Goal: Check status: Check status

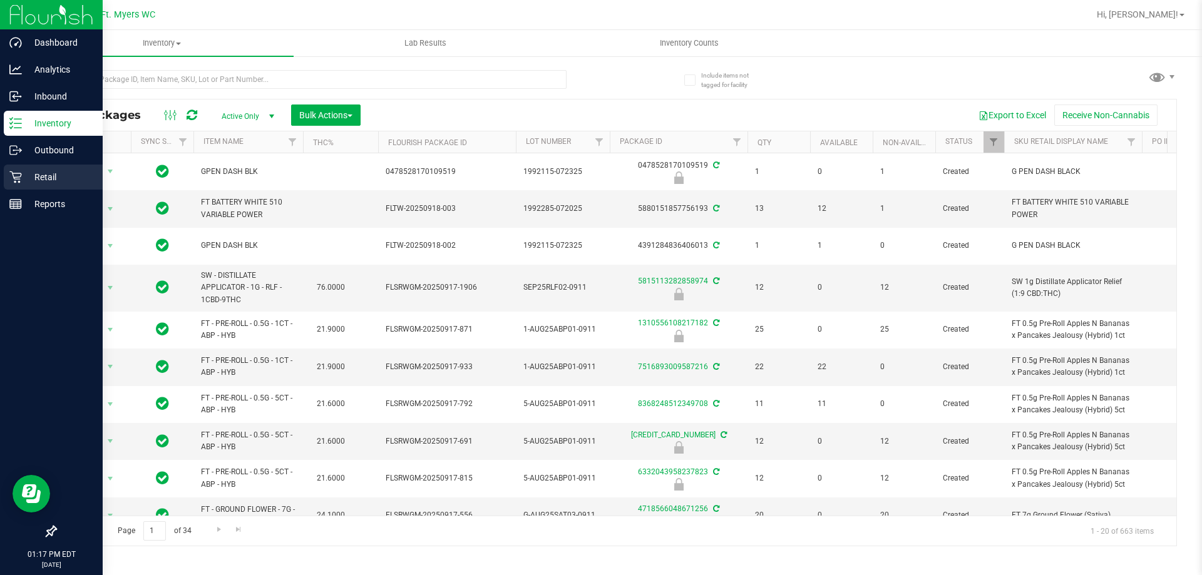
click at [75, 182] on p "Retail" at bounding box center [59, 177] width 75 height 15
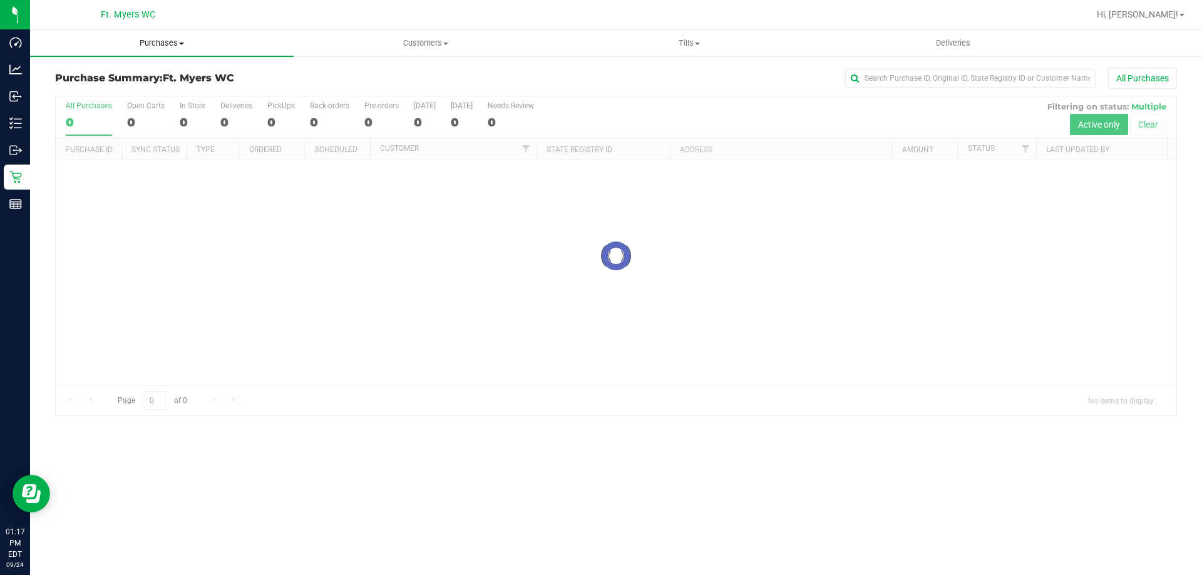
click at [192, 53] on uib-tab-heading "Purchases Summary of purchases Fulfillment All purchases" at bounding box center [162, 43] width 264 height 26
click at [178, 92] on li "Fulfillment" at bounding box center [162, 90] width 264 height 15
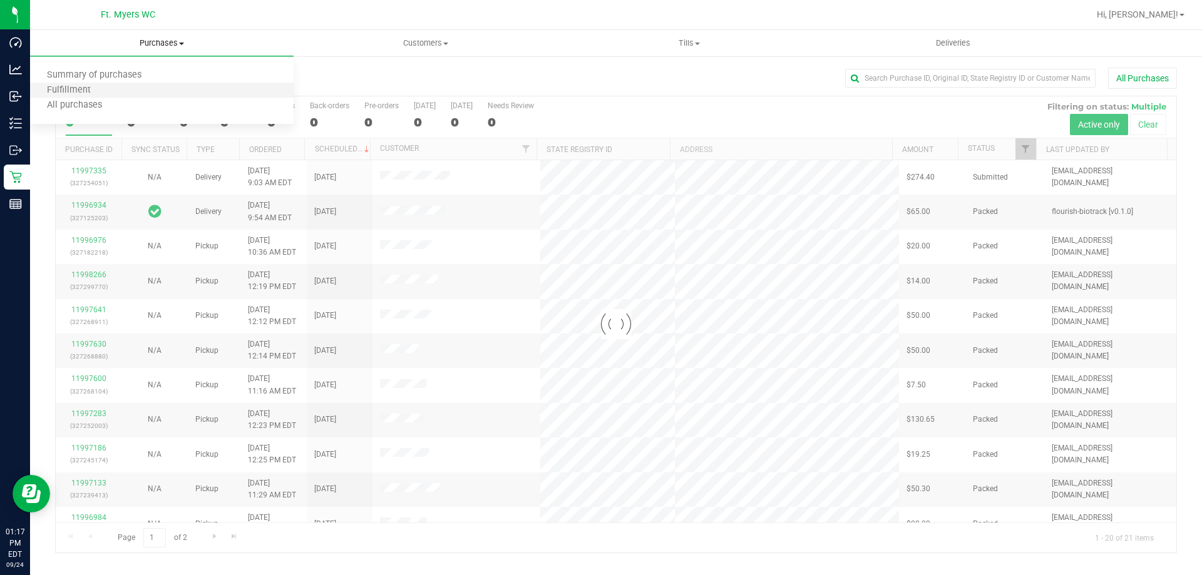
click at [178, 92] on li "Fulfillment" at bounding box center [162, 90] width 264 height 15
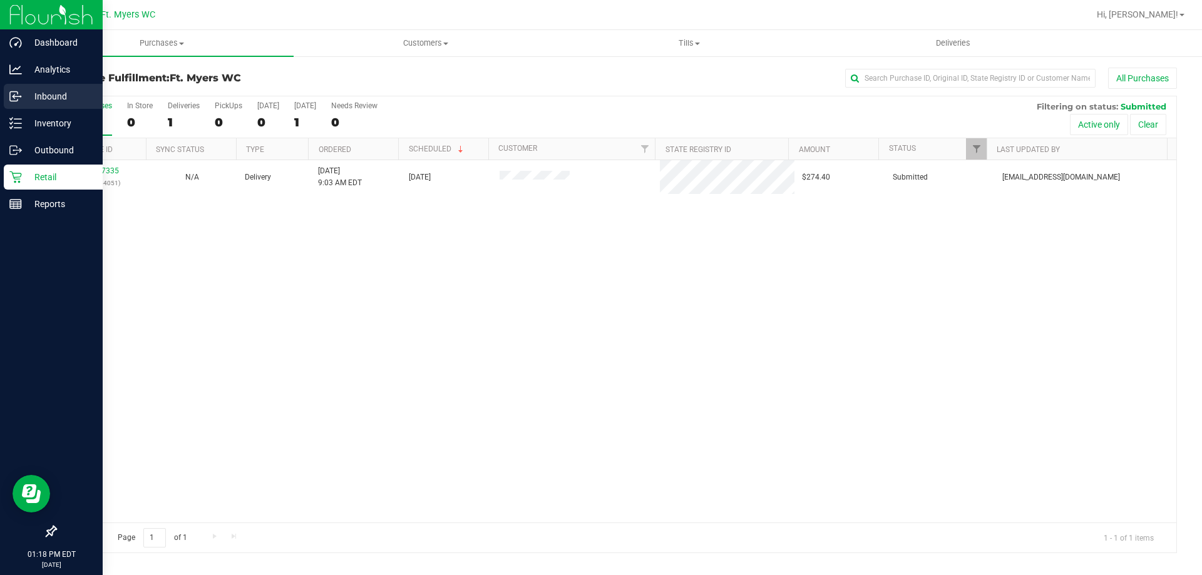
click at [17, 103] on div "Inbound" at bounding box center [53, 96] width 99 height 25
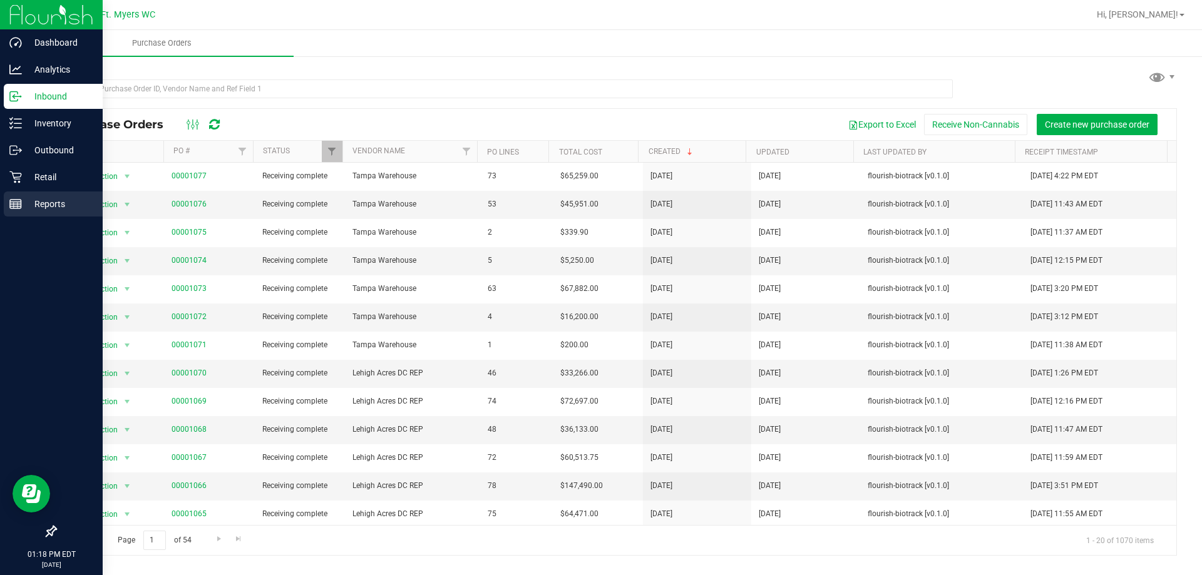
click at [46, 198] on p "Reports" at bounding box center [59, 204] width 75 height 15
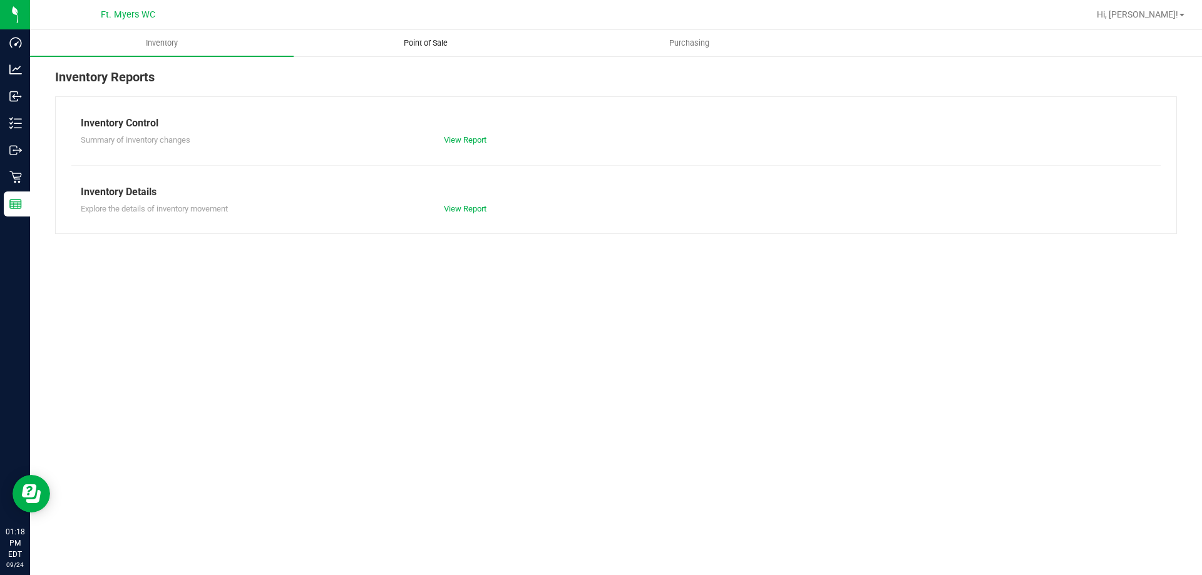
click at [396, 43] on span "Point of Sale" at bounding box center [426, 43] width 78 height 11
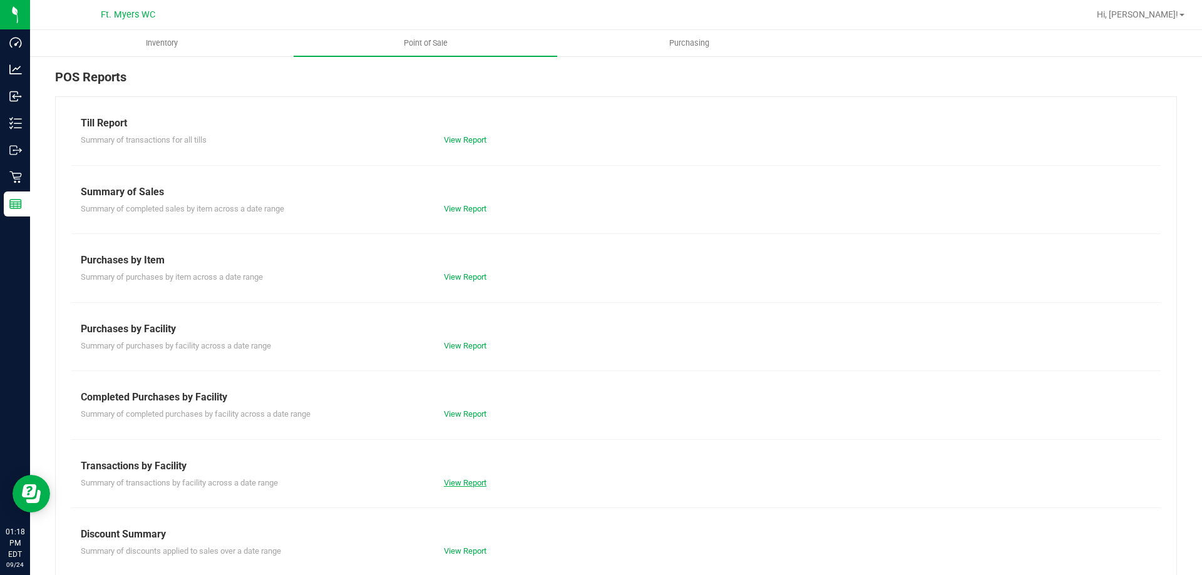
click at [467, 485] on link "View Report" at bounding box center [465, 482] width 43 height 9
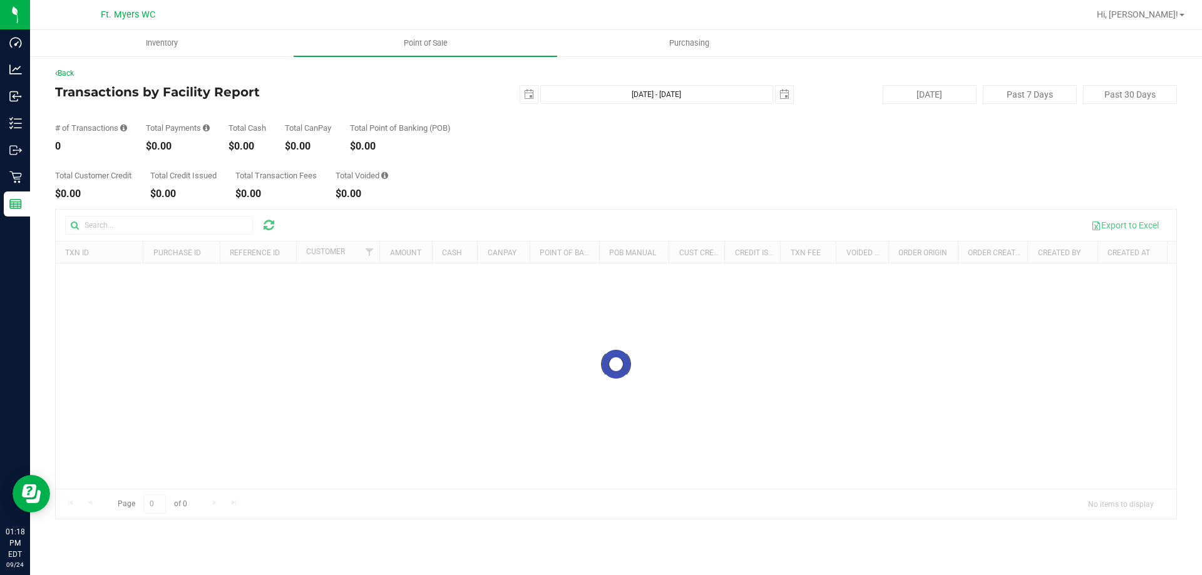
click at [568, 193] on div "Total Customer Credit $0.00 Total Credit Issued $0.00 Total Transaction Fees $0…" at bounding box center [616, 176] width 1122 height 48
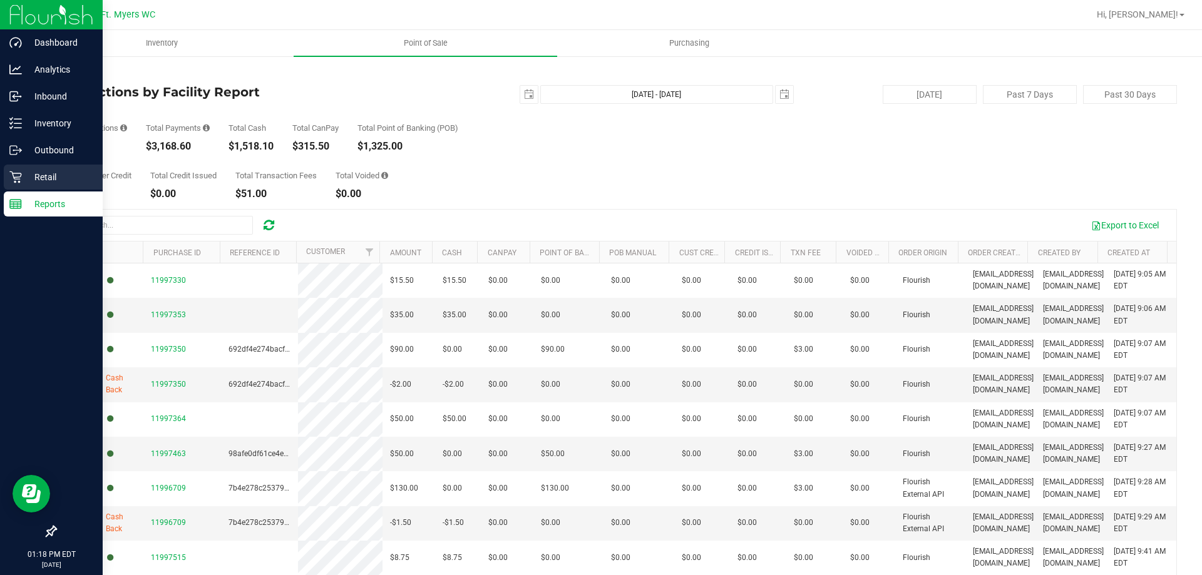
click at [6, 187] on div "Retail" at bounding box center [53, 177] width 99 height 25
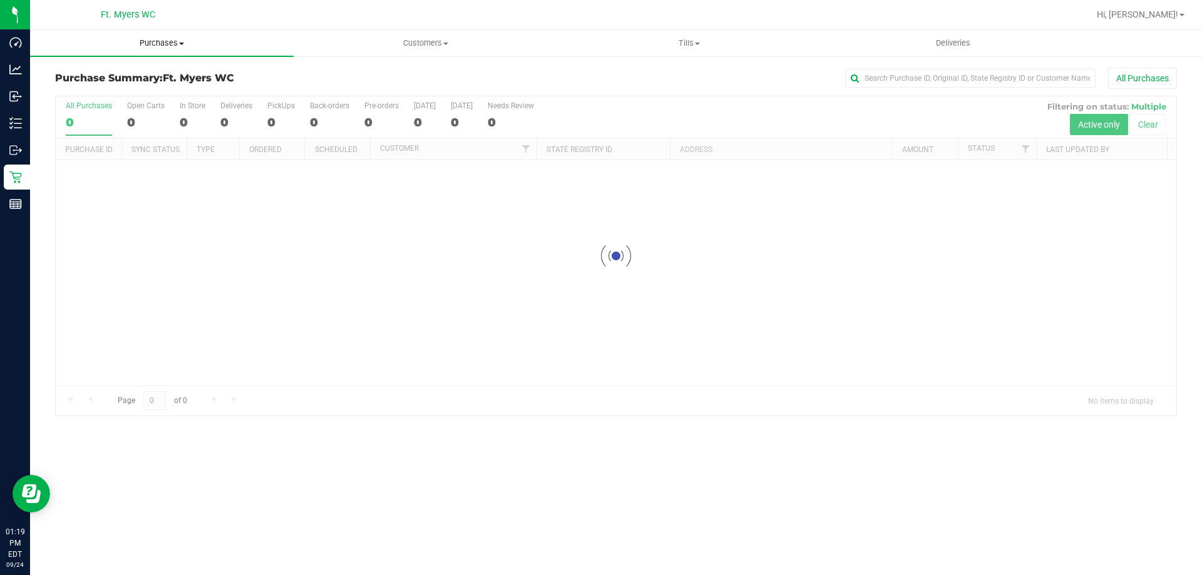
click at [244, 45] on span "Purchases" at bounding box center [162, 43] width 264 height 11
click at [241, 92] on li "Fulfillment" at bounding box center [162, 90] width 264 height 15
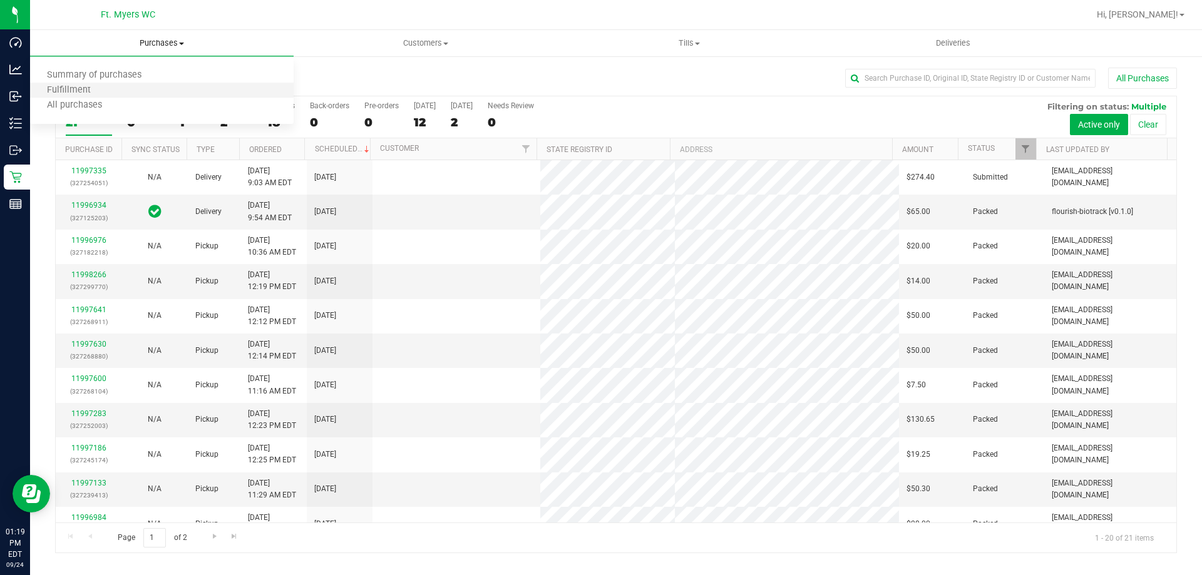
click at [132, 93] on li "Fulfillment" at bounding box center [162, 90] width 264 height 15
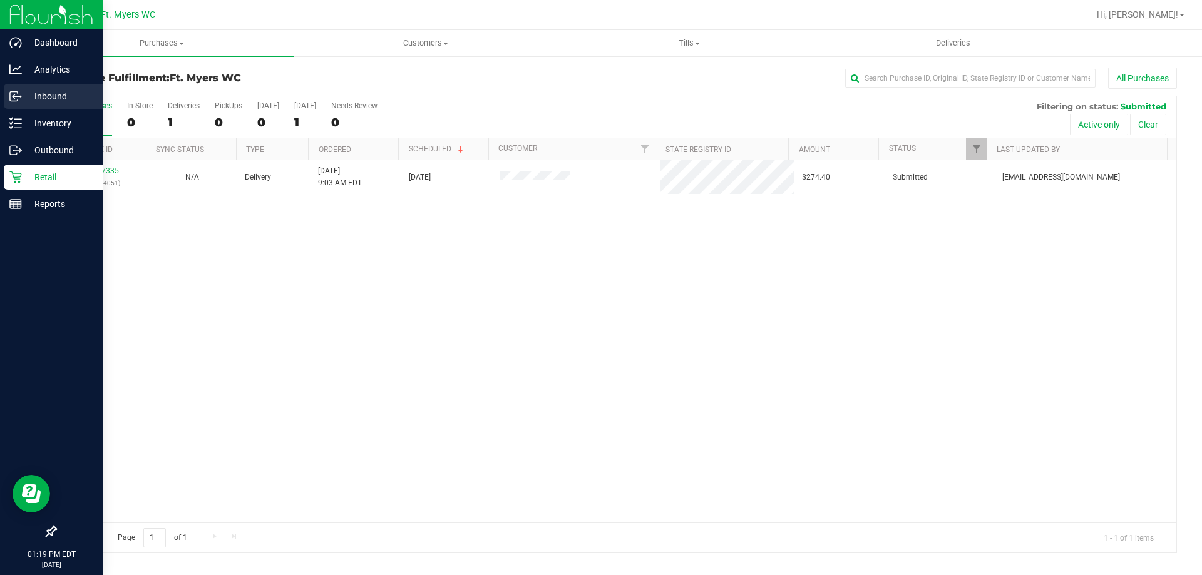
click at [8, 94] on div "Inbound" at bounding box center [53, 96] width 99 height 25
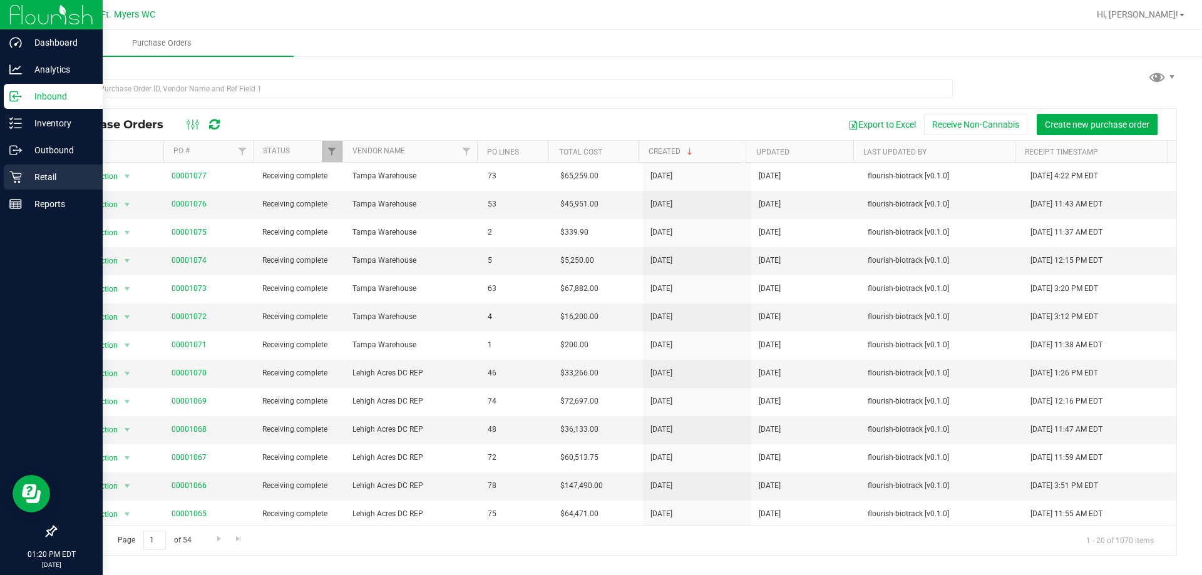
click at [31, 172] on p "Retail" at bounding box center [59, 177] width 75 height 15
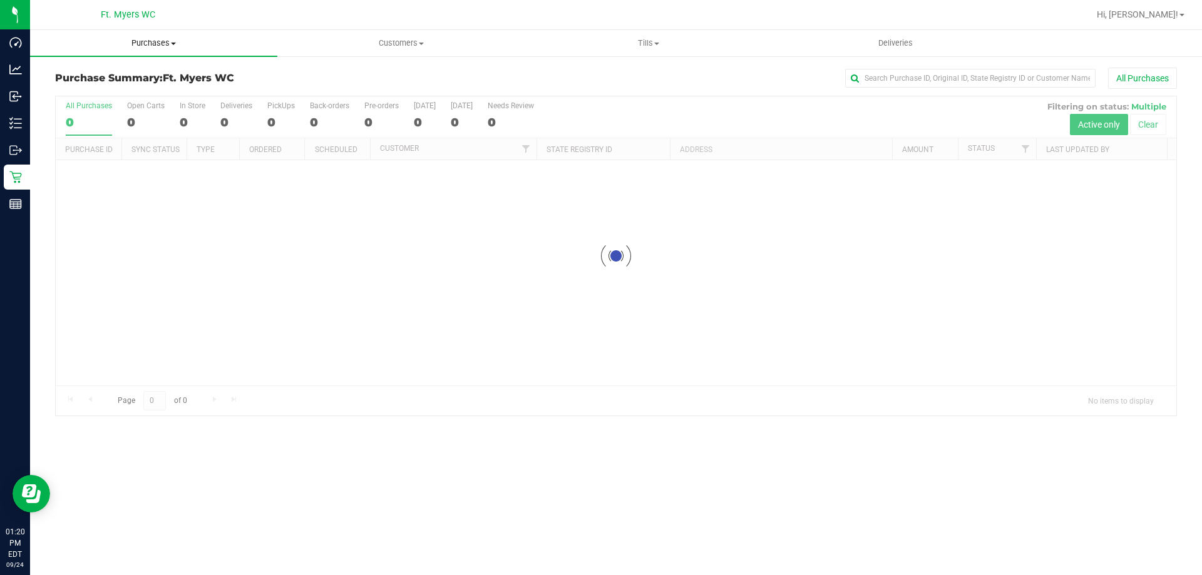
click at [171, 48] on span "Purchases" at bounding box center [153, 43] width 247 height 11
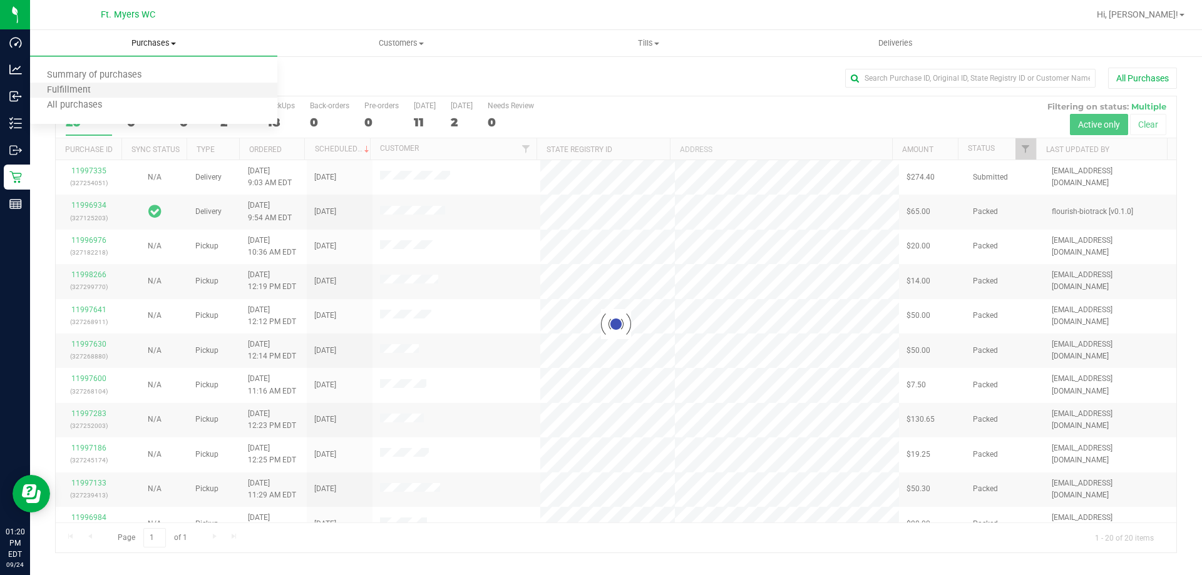
click at [150, 92] on li "Fulfillment" at bounding box center [153, 90] width 247 height 15
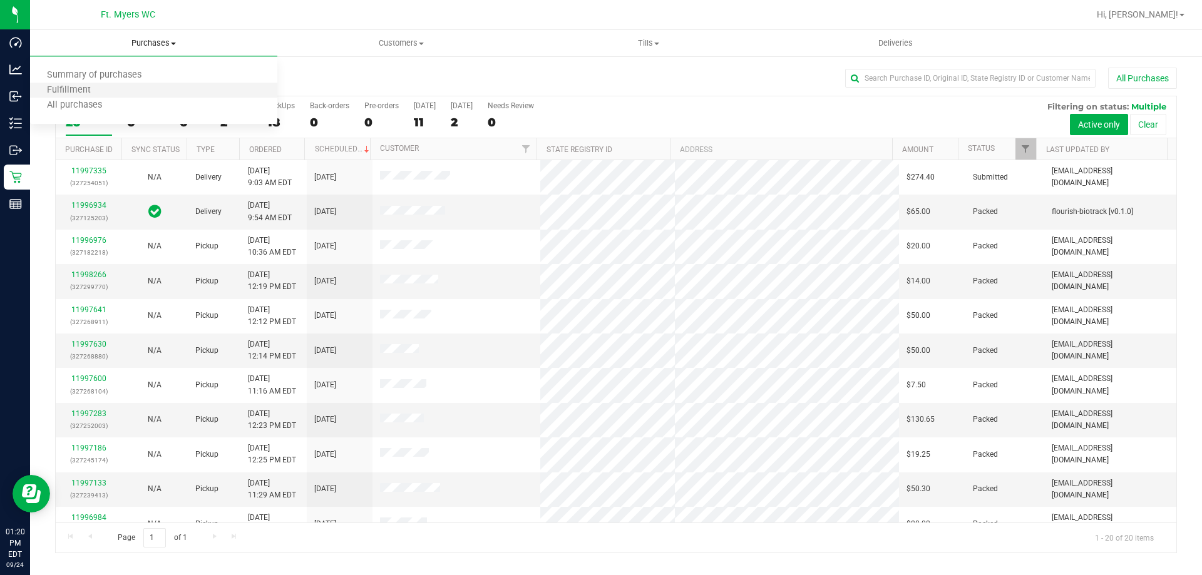
click at [150, 92] on li "Fulfillment" at bounding box center [153, 90] width 247 height 15
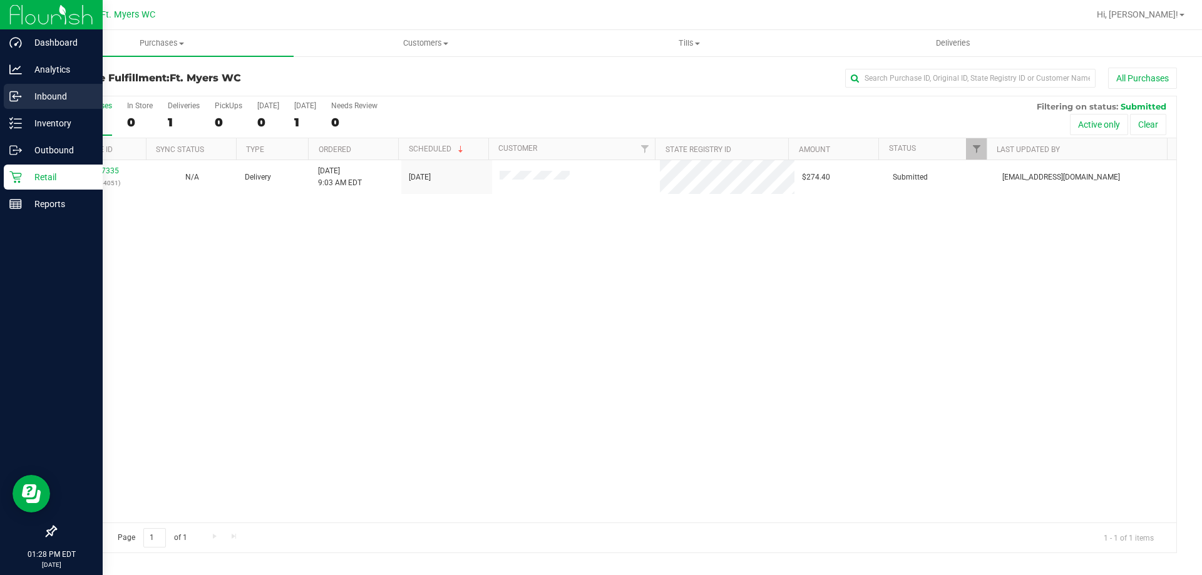
click at [23, 97] on p "Inbound" at bounding box center [59, 96] width 75 height 15
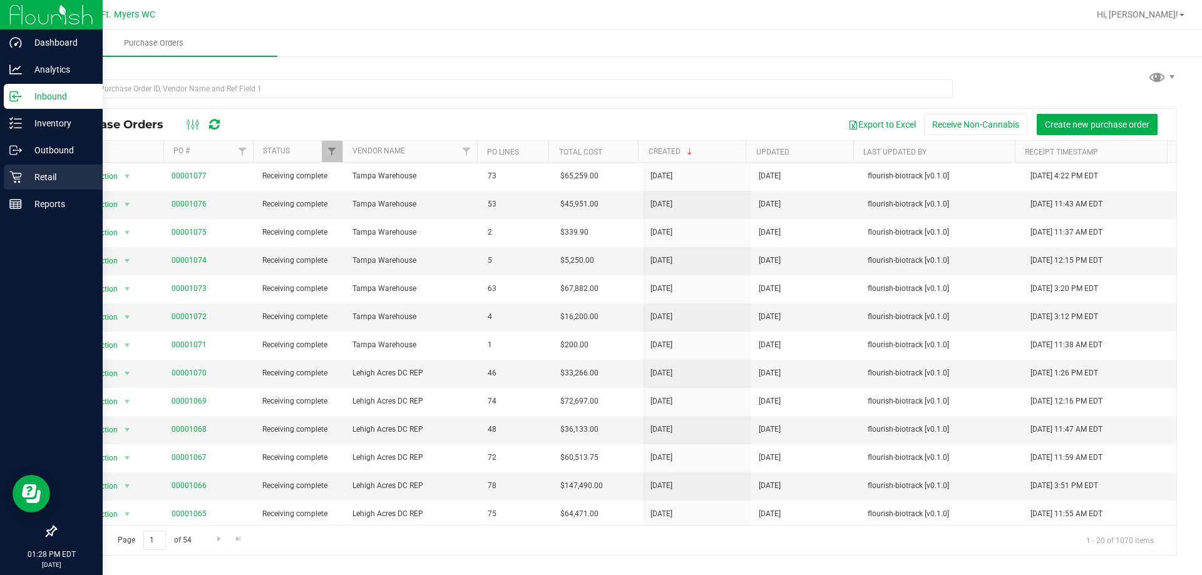
click at [65, 177] on p "Retail" at bounding box center [59, 177] width 75 height 15
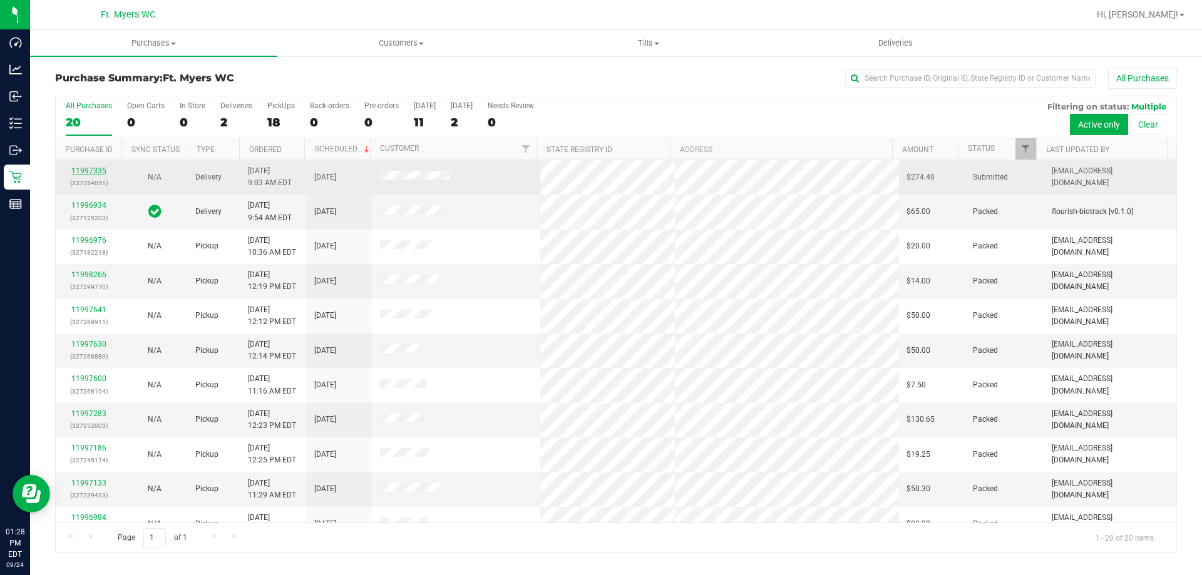
click at [98, 172] on link "11997335" at bounding box center [88, 171] width 35 height 9
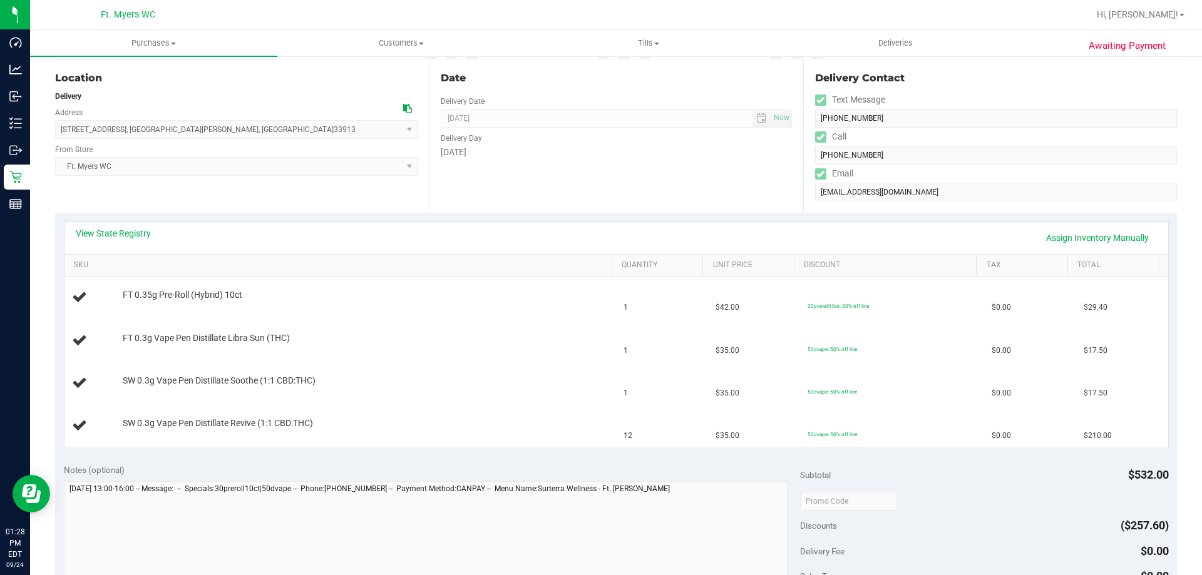
scroll to position [125, 0]
click at [132, 235] on link "View State Registry" at bounding box center [113, 233] width 75 height 13
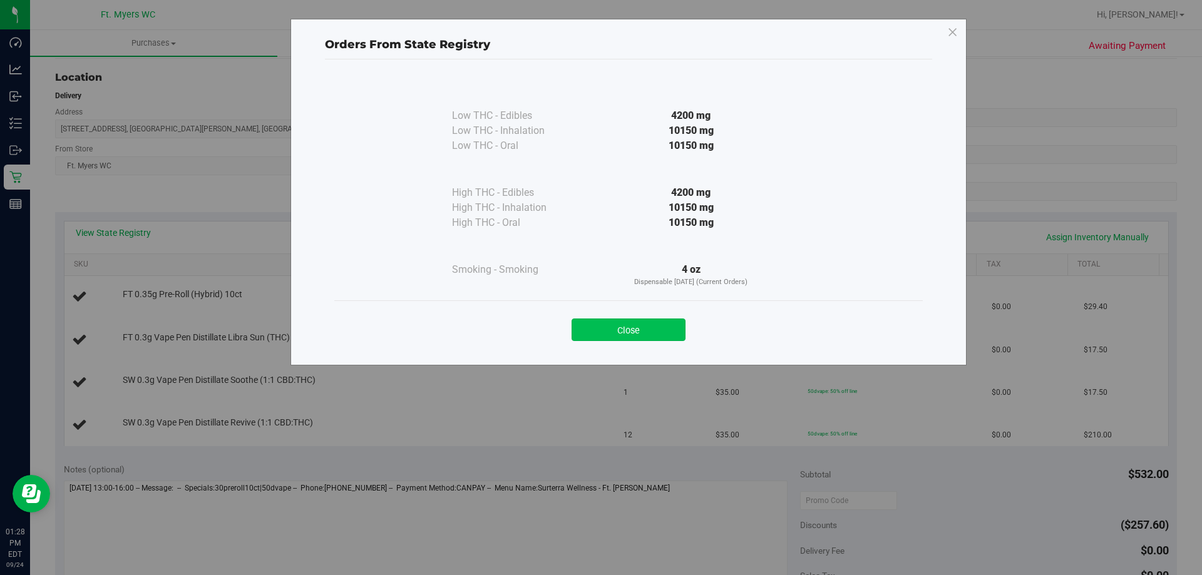
click at [630, 334] on button "Close" at bounding box center [629, 330] width 114 height 23
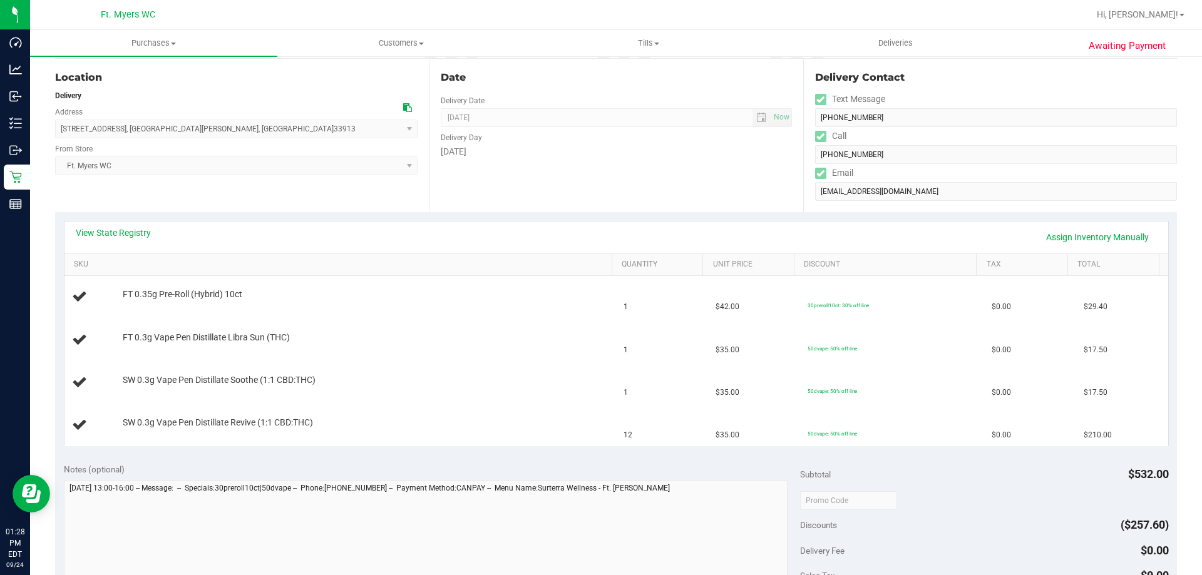
scroll to position [0, 0]
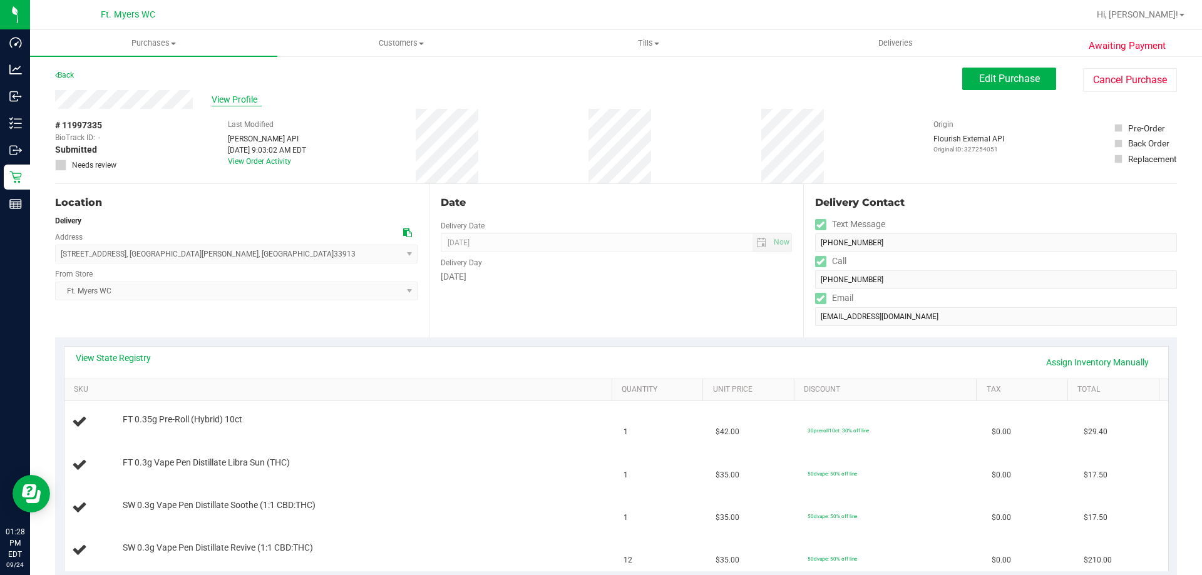
click at [241, 98] on span "View Profile" at bounding box center [237, 99] width 50 height 13
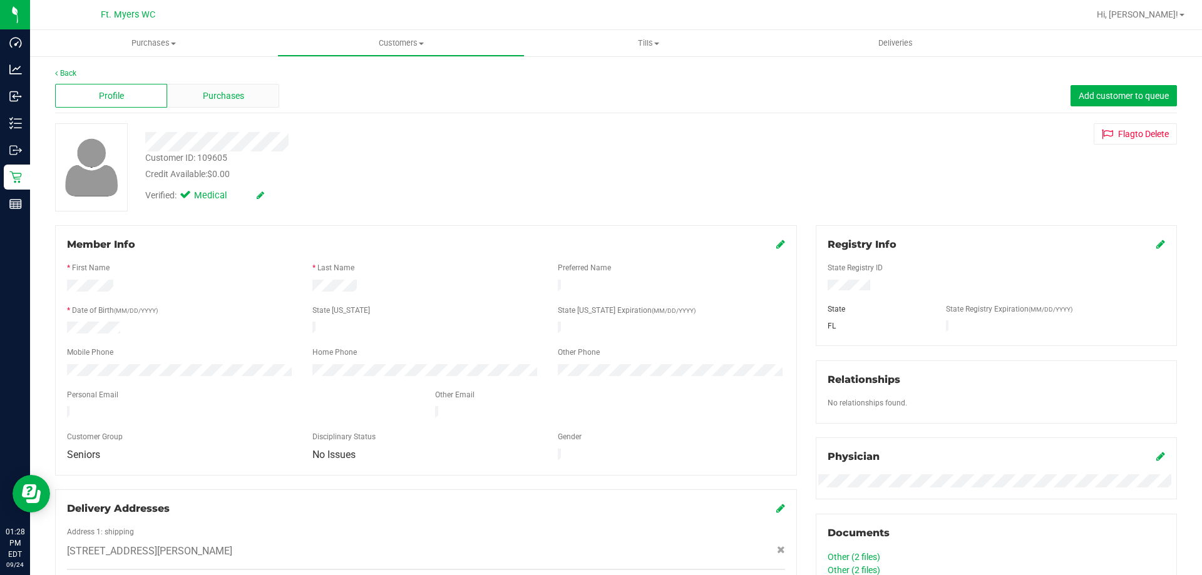
click at [236, 107] on div "Purchases" at bounding box center [223, 96] width 112 height 24
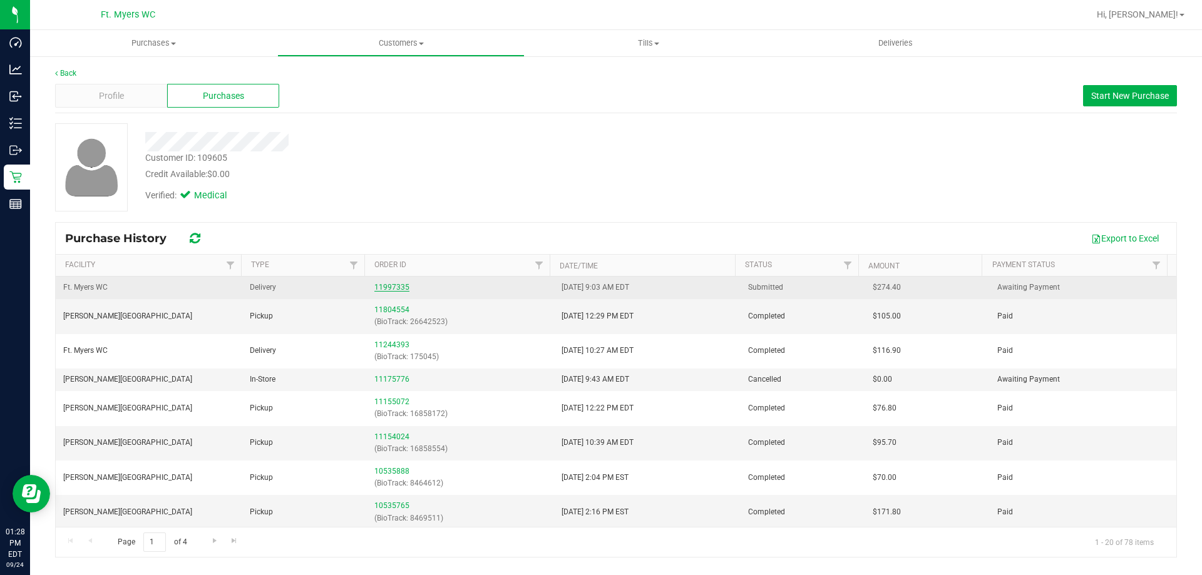
click at [388, 284] on link "11997335" at bounding box center [391, 287] width 35 height 9
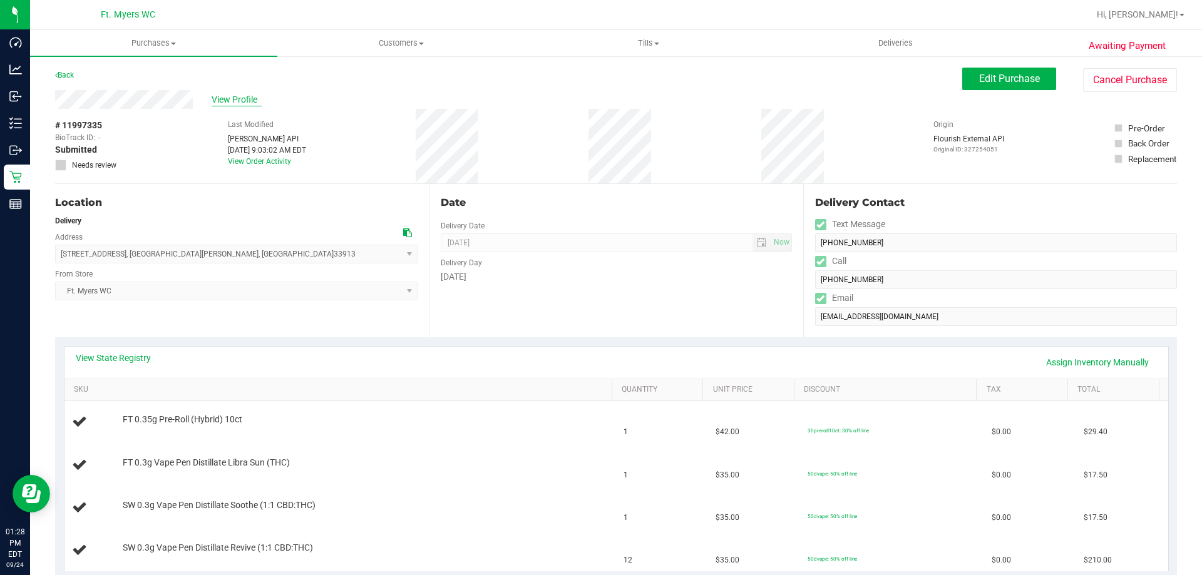
click at [217, 96] on span "View Profile" at bounding box center [237, 99] width 50 height 13
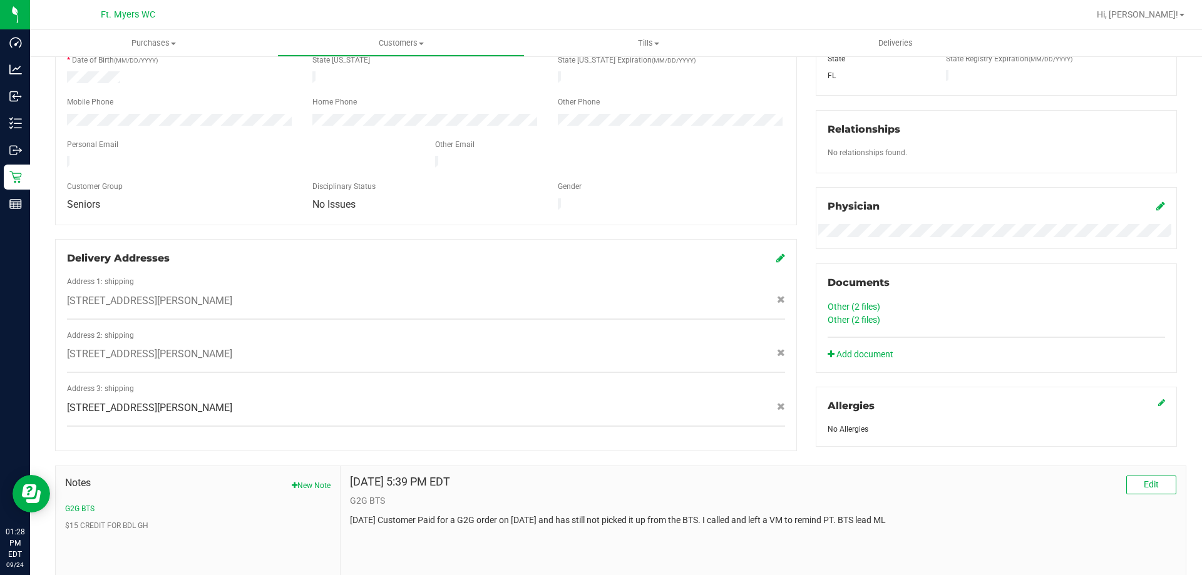
scroll to position [313, 0]
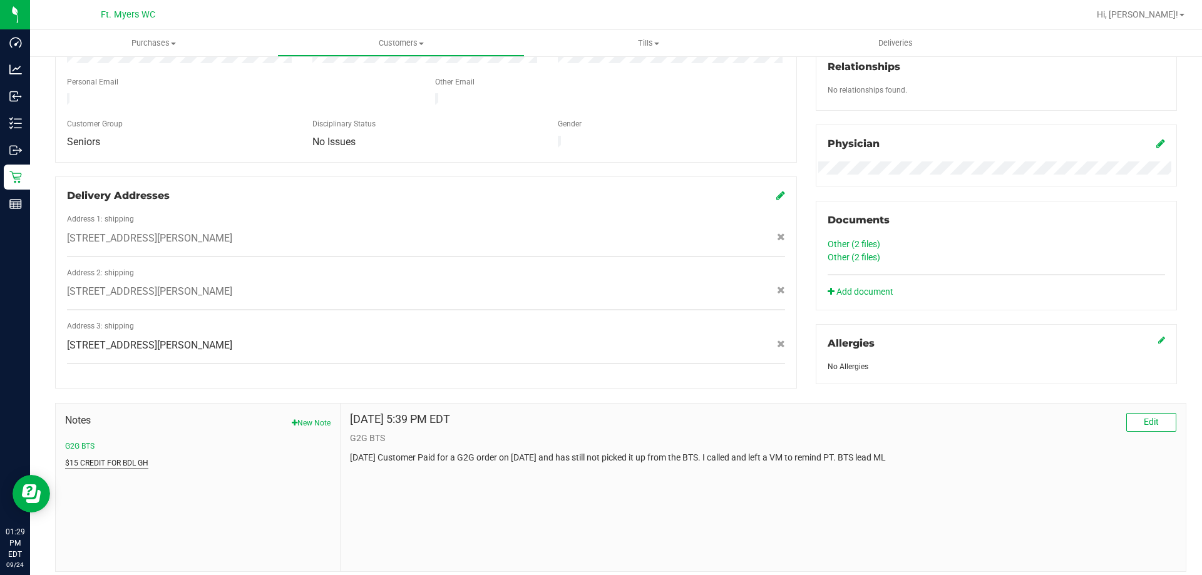
click at [115, 458] on button "$15 CREDIT FOR BDL GH" at bounding box center [106, 463] width 83 height 11
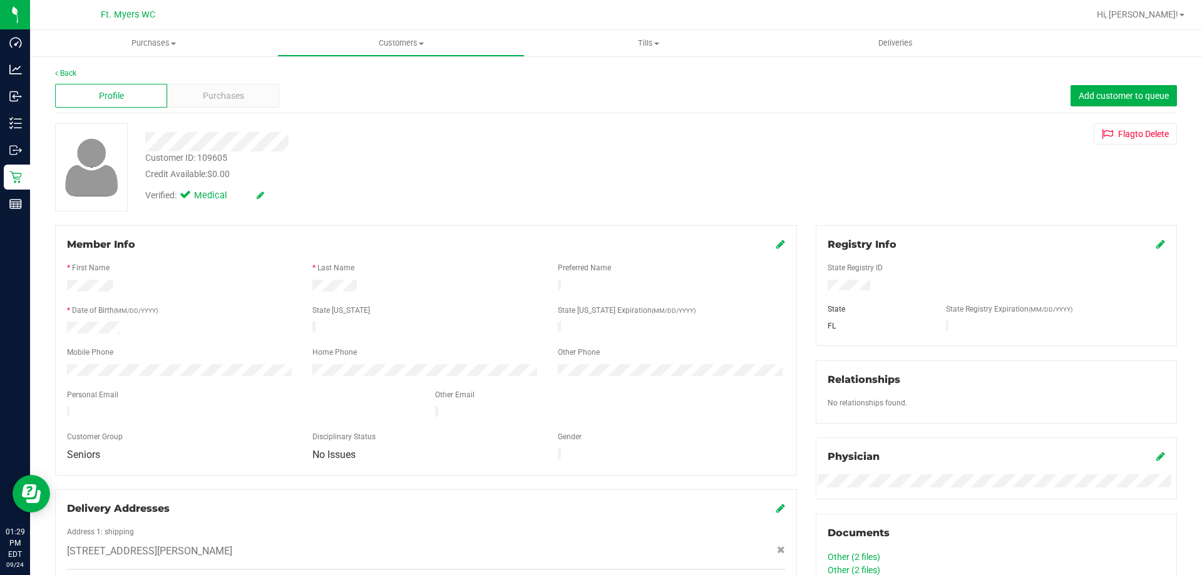
click at [215, 71] on div "Back" at bounding box center [616, 73] width 1122 height 11
click at [214, 87] on div "Purchases" at bounding box center [223, 96] width 112 height 24
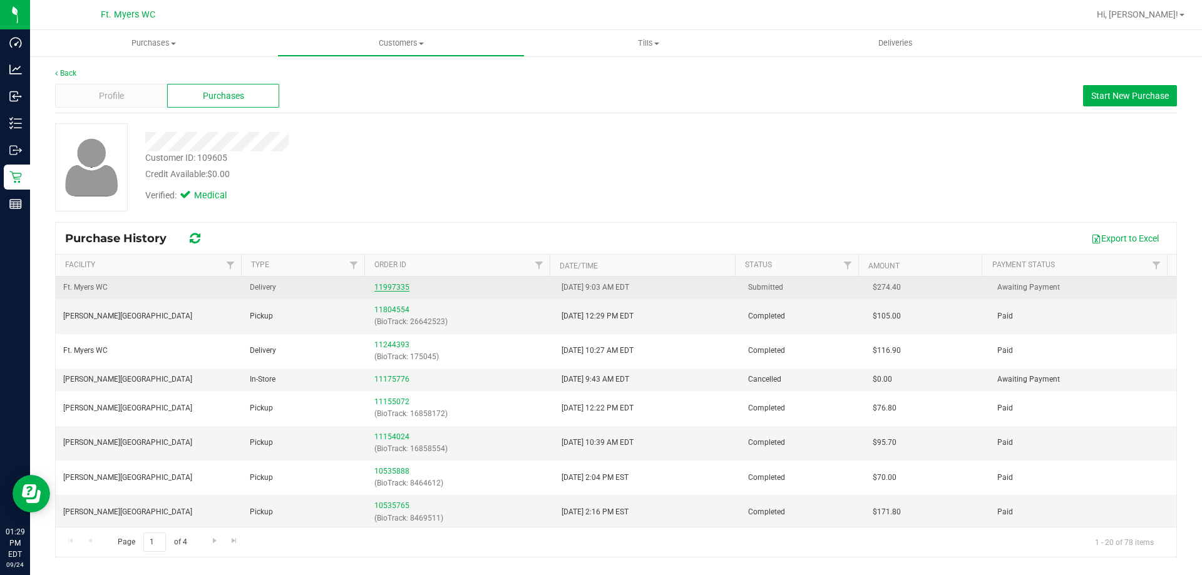
click at [384, 286] on link "11997335" at bounding box center [391, 287] width 35 height 9
